Goal: Navigation & Orientation: Find specific page/section

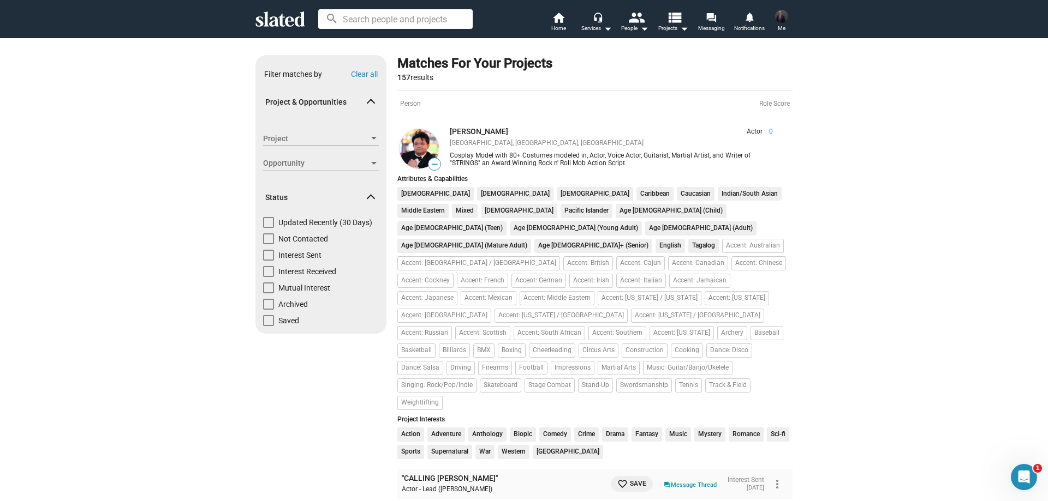
scroll to position [2292, 0]
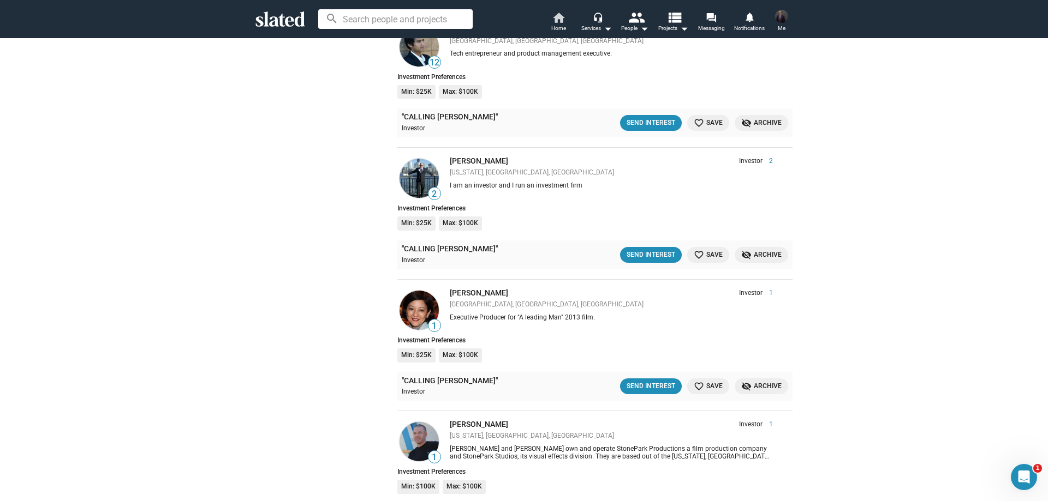
click at [556, 15] on mat-icon "home" at bounding box center [558, 17] width 13 height 13
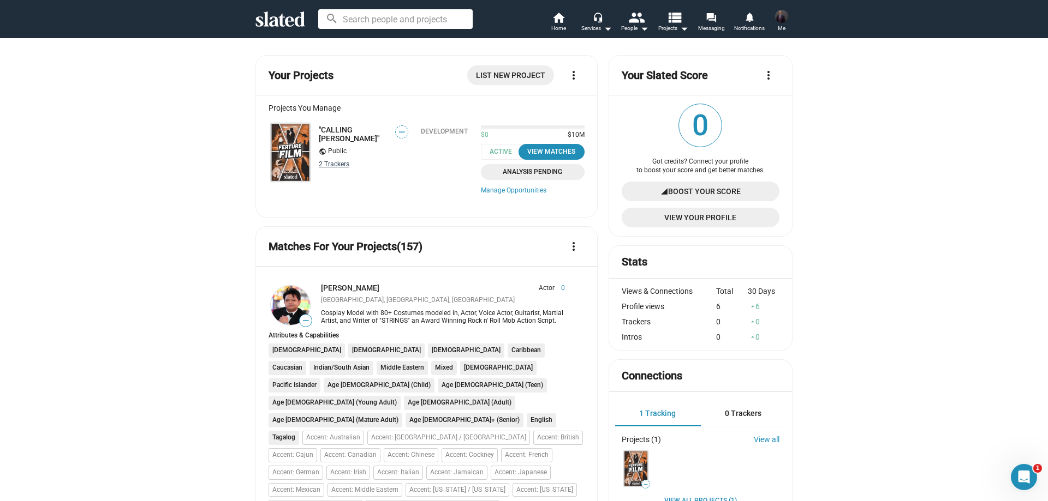
click at [330, 165] on link "2 Tracker s" at bounding box center [334, 164] width 31 height 8
click at [565, 23] on span "Home" at bounding box center [558, 28] width 15 height 13
click at [635, 26] on div "People arrow_drop_down" at bounding box center [634, 28] width 27 height 13
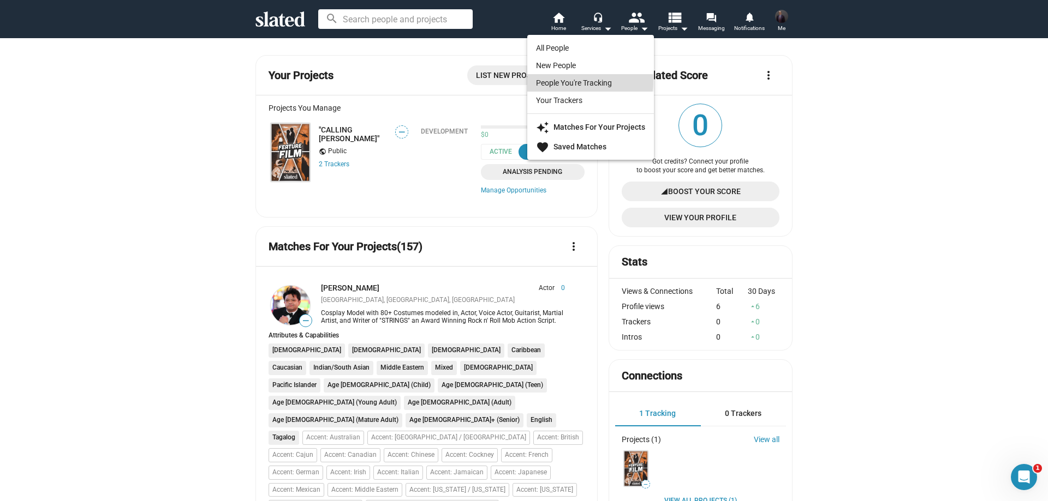
click at [574, 81] on link "People You're Tracking" at bounding box center [590, 82] width 127 height 17
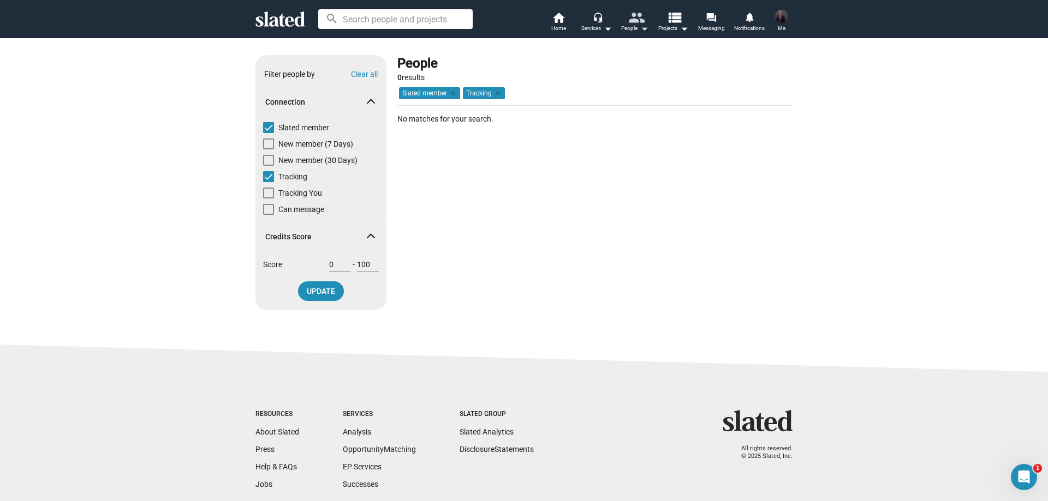
click at [641, 20] on mat-icon "people" at bounding box center [636, 17] width 16 height 16
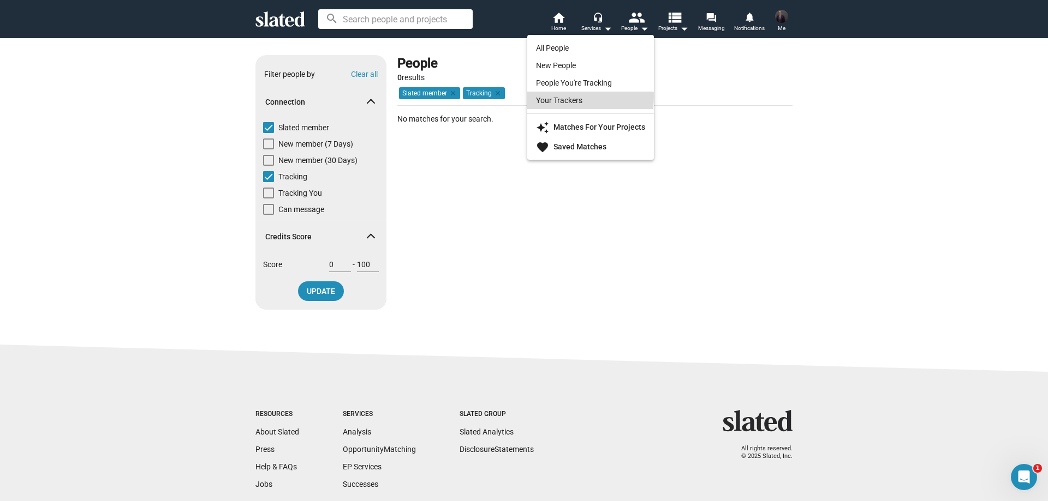
click at [570, 96] on link "Your Trackers" at bounding box center [590, 100] width 127 height 17
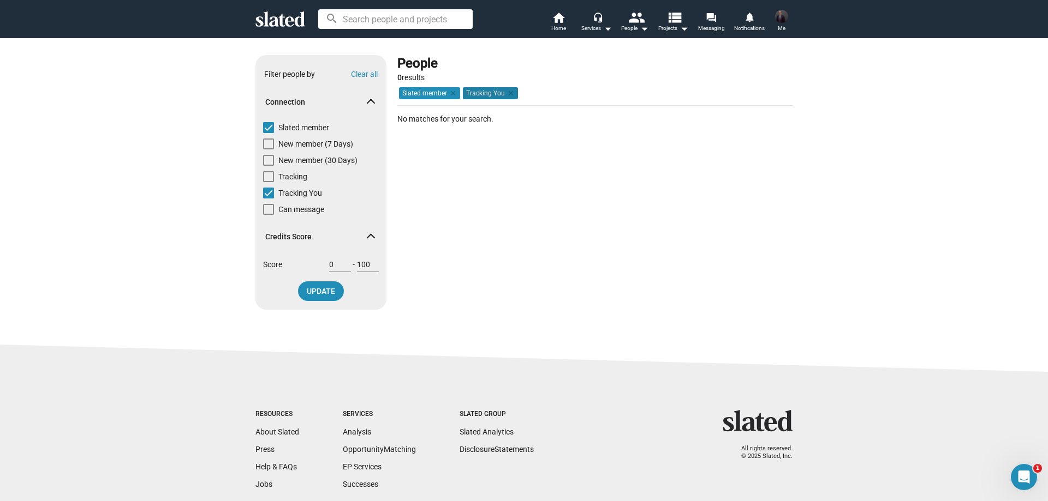
click at [488, 92] on mat-chip "Tracking You clear" at bounding box center [490, 93] width 55 height 12
click at [632, 21] on mat-icon "people" at bounding box center [636, 17] width 16 height 16
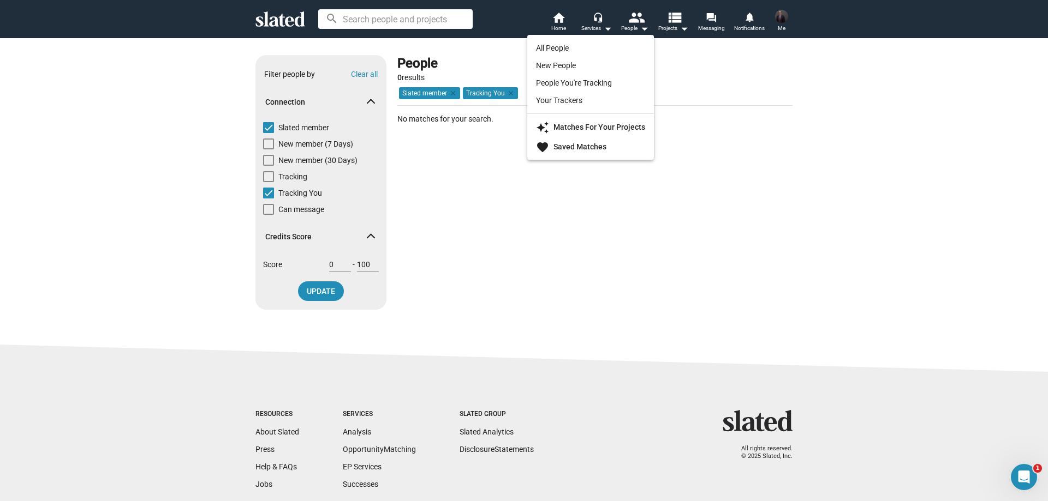
click at [709, 79] on div at bounding box center [524, 250] width 1048 height 501
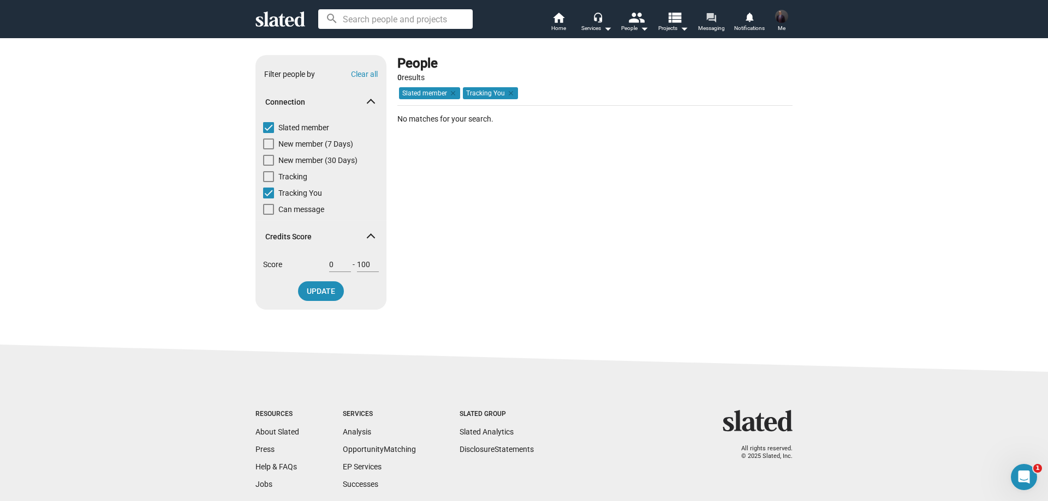
click at [711, 24] on span "Messaging" at bounding box center [711, 28] width 27 height 13
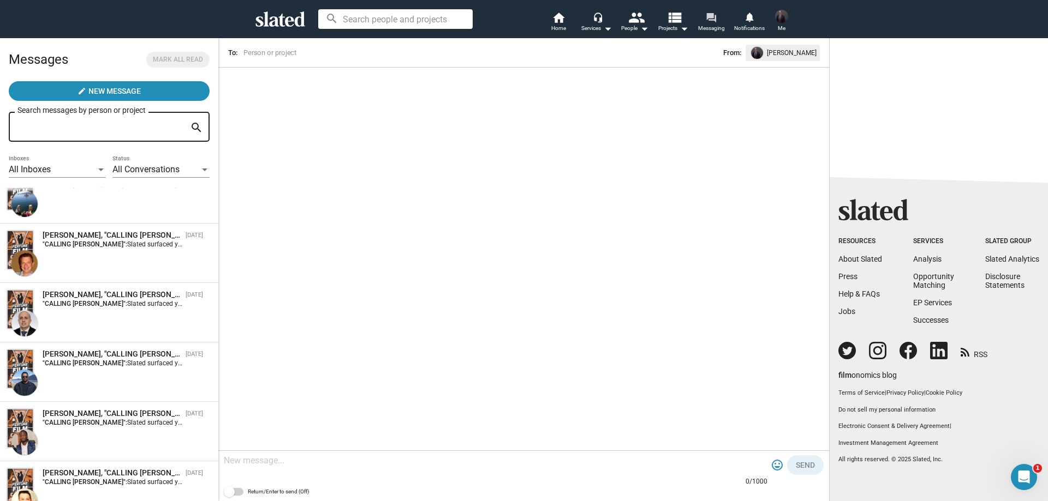
scroll to position [2258, 0]
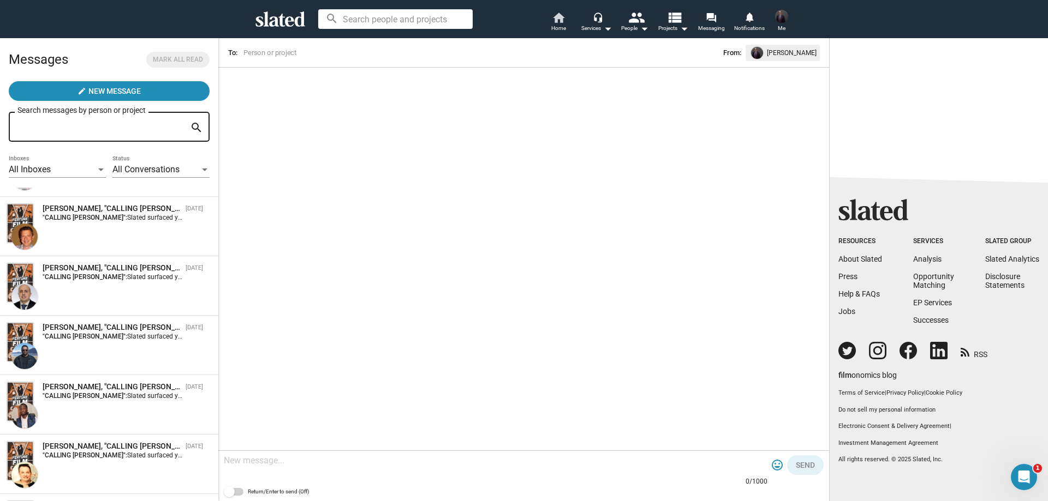
click at [557, 19] on mat-icon "home" at bounding box center [558, 17] width 13 height 13
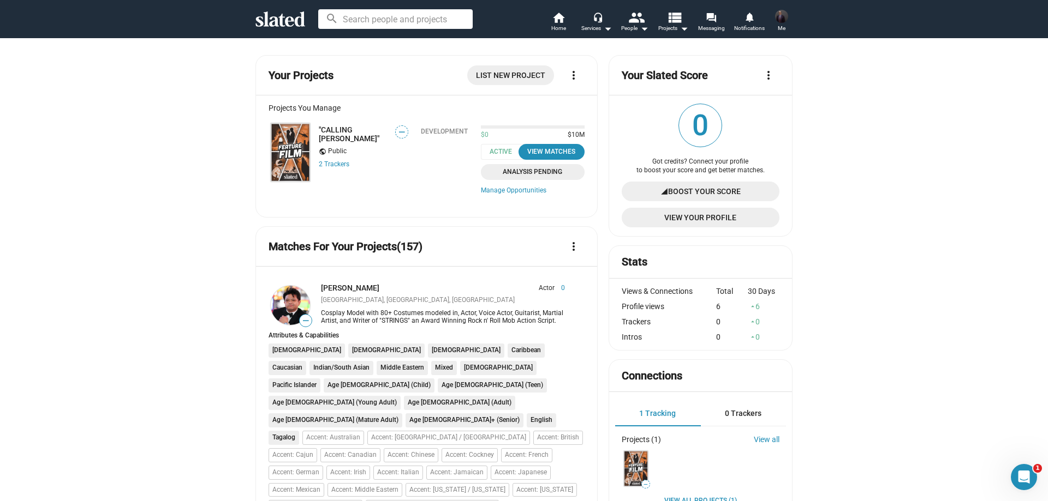
click at [286, 146] on img at bounding box center [290, 152] width 39 height 58
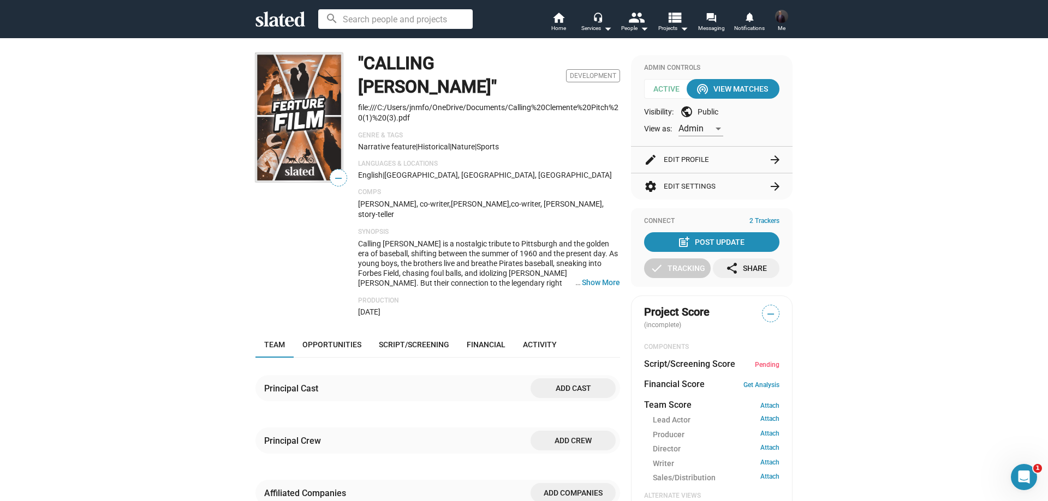
click at [309, 123] on img at bounding box center [298, 117] width 87 height 129
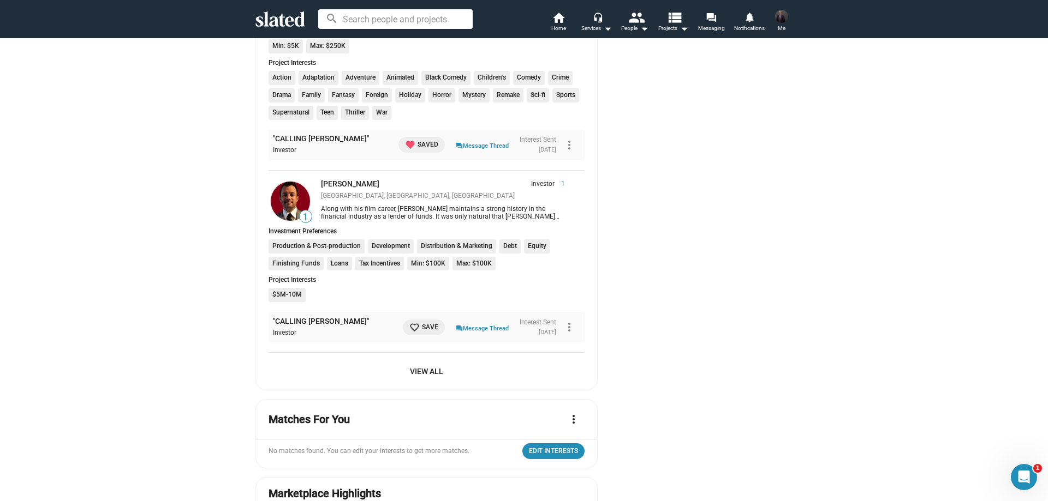
scroll to position [1091, 0]
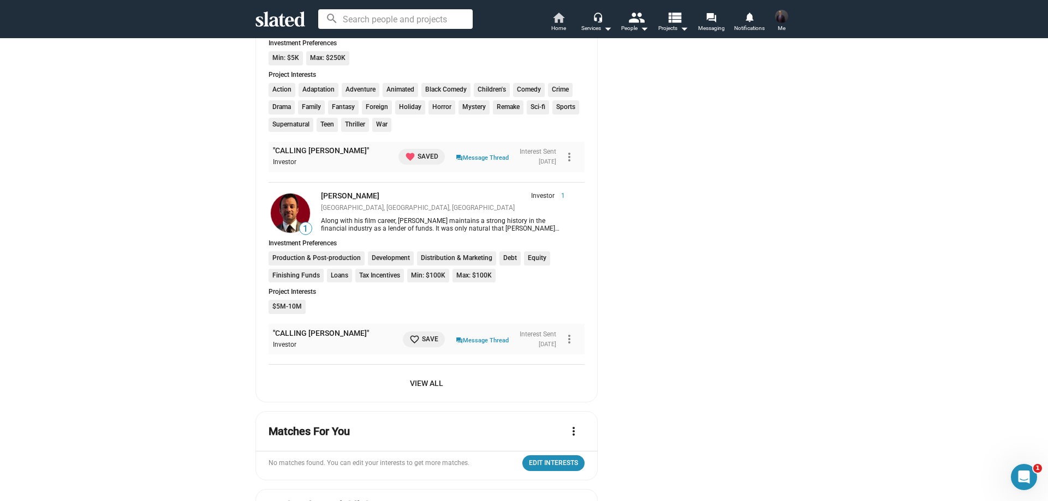
click at [558, 22] on span "Home" at bounding box center [558, 28] width 15 height 13
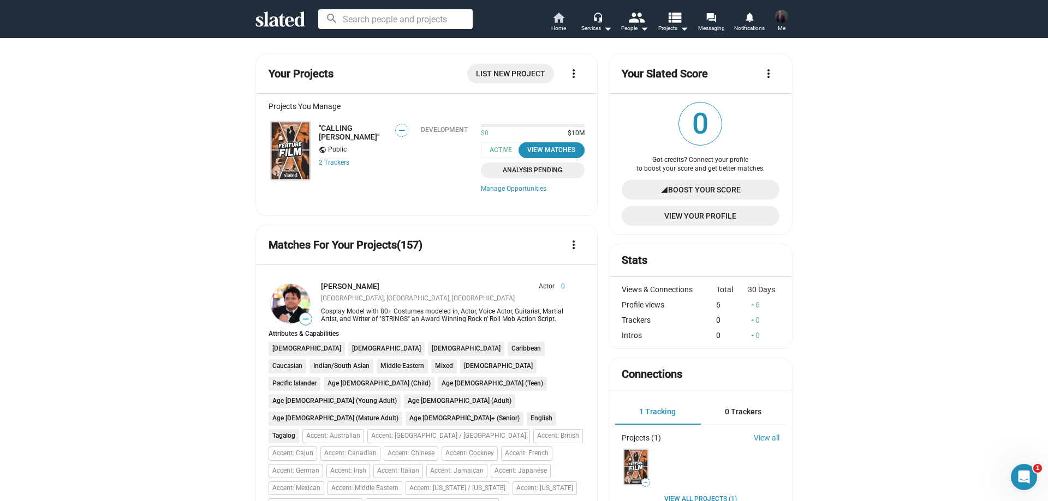
scroll to position [0, 0]
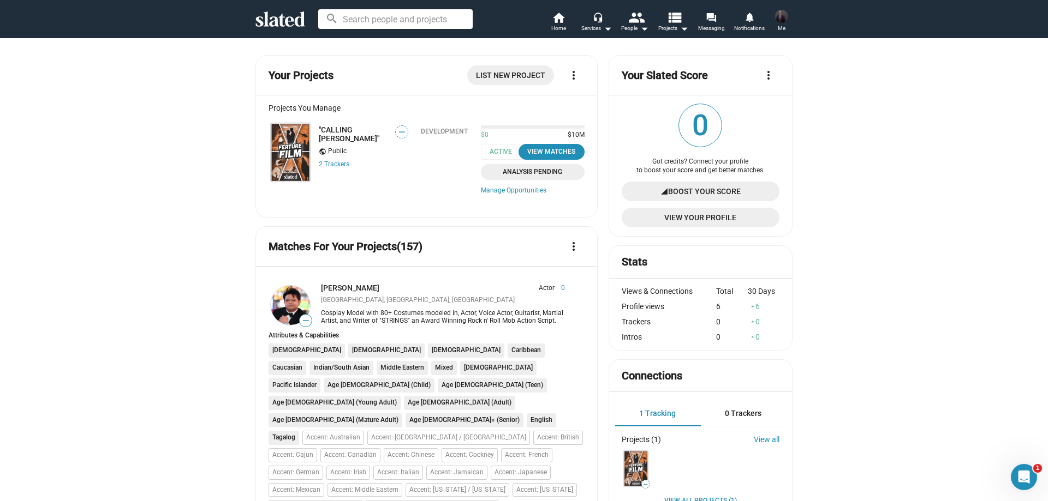
click at [278, 149] on img at bounding box center [290, 152] width 39 height 58
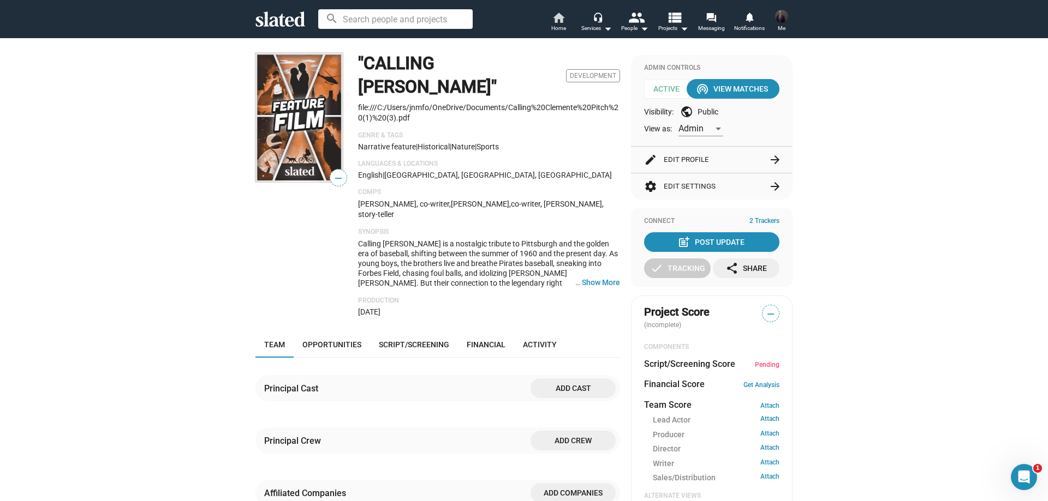
click at [554, 28] on span "Home" at bounding box center [558, 28] width 15 height 13
